Goal: Transaction & Acquisition: Purchase product/service

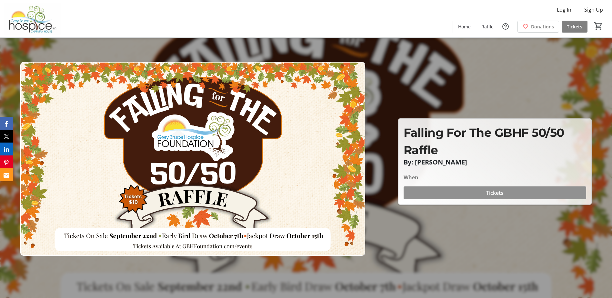
click at [494, 191] on span "Tickets" at bounding box center [494, 193] width 17 height 8
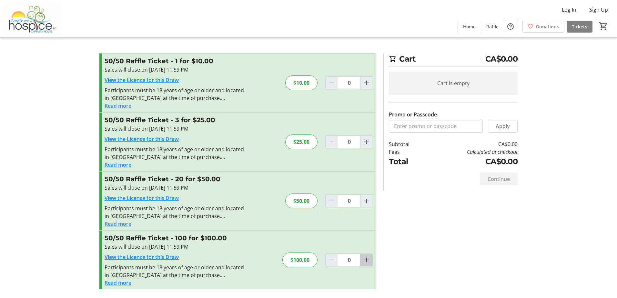
click at [367, 260] on mat-icon "Increment by one" at bounding box center [367, 260] width 8 height 8
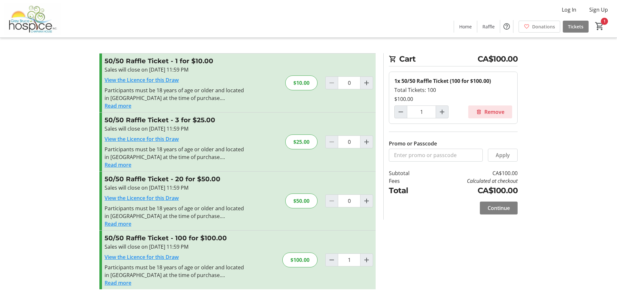
click at [479, 111] on mat-icon at bounding box center [479, 112] width 6 height 6
type input "0"
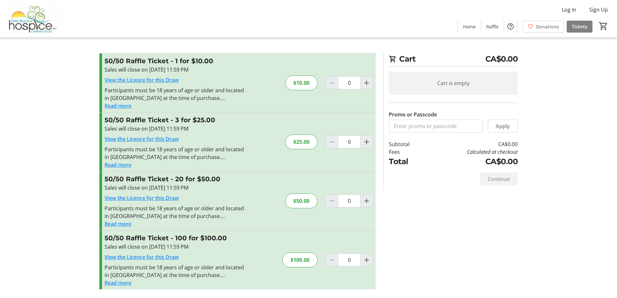
click at [122, 282] on button "Read more" at bounding box center [118, 283] width 27 height 8
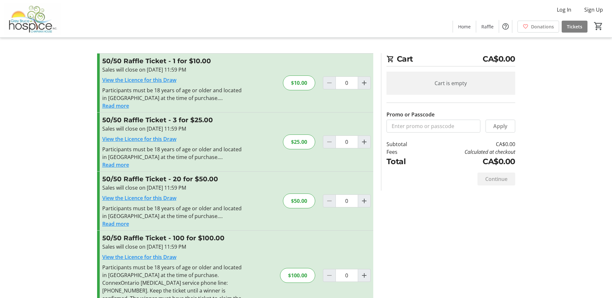
scroll to position [22, 0]
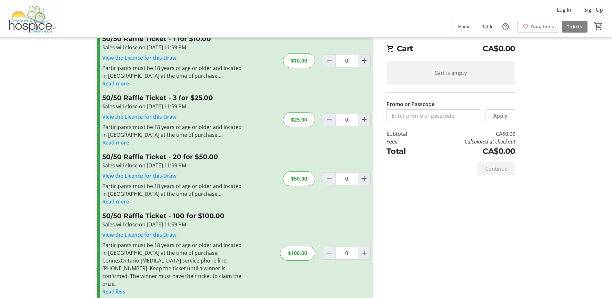
click at [425, 220] on div "Promo or Passcode Apply 50/50 Raffle Ticket - 1 for $10.00 Sales will close on …" at bounding box center [306, 168] width 426 height 275
click at [156, 57] on link "View the Licence for this Draw" at bounding box center [139, 57] width 74 height 7
click at [131, 115] on link "View the Licence for this Draw" at bounding box center [139, 116] width 74 height 7
